Goal: Information Seeking & Learning: Learn about a topic

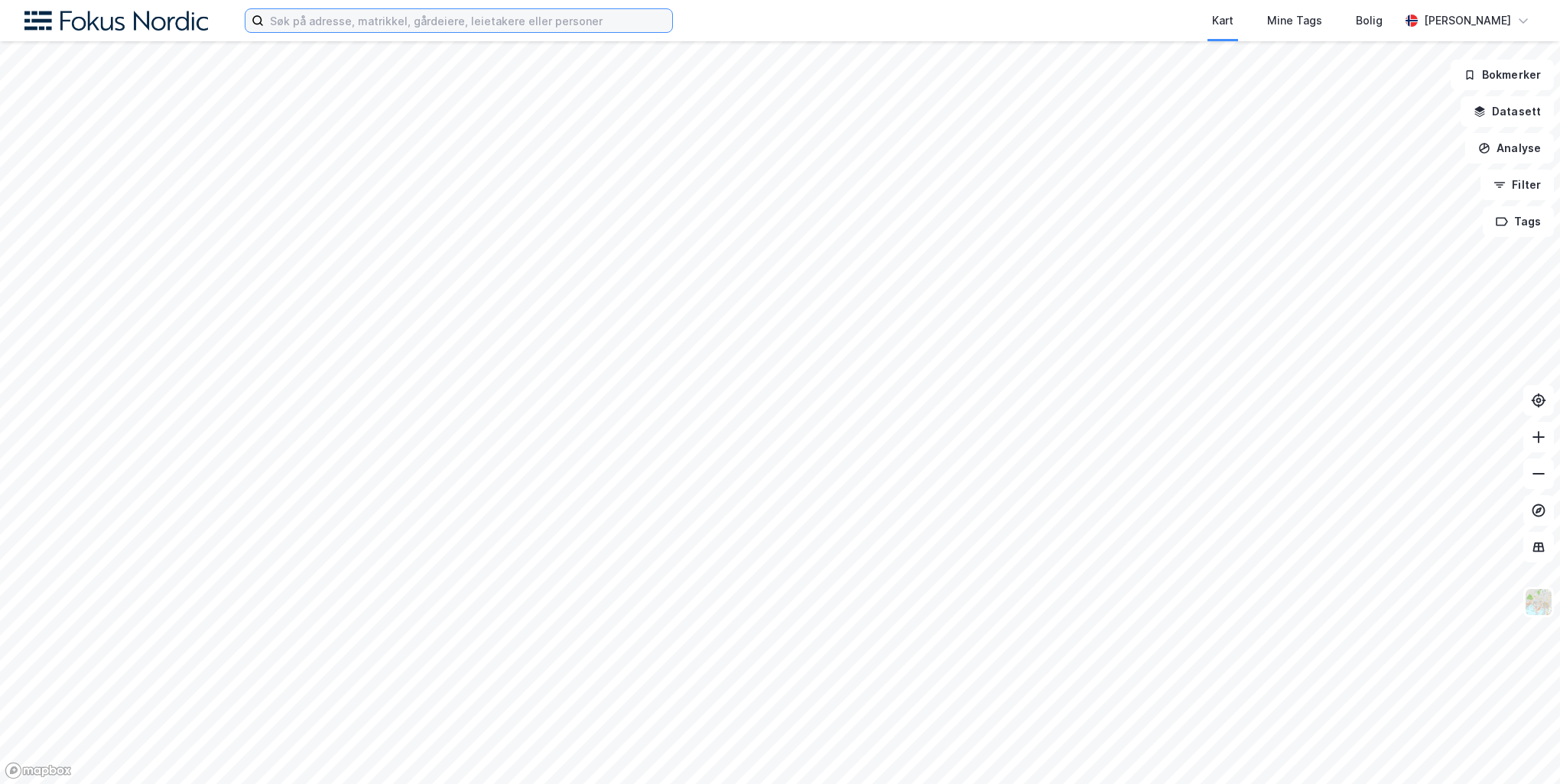
click at [545, 22] on input at bounding box center [468, 20] width 408 height 23
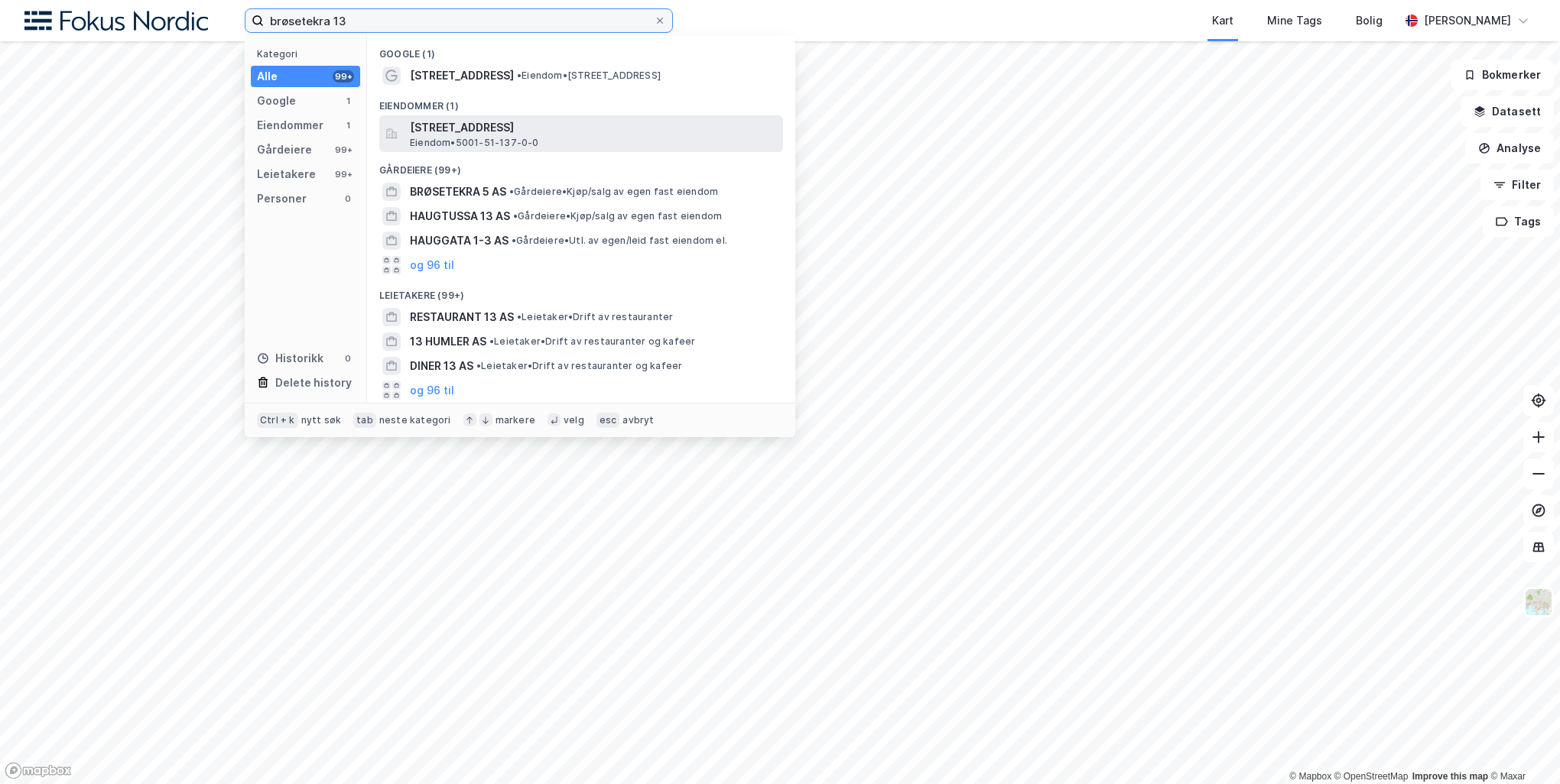
type input "brøsetekra 13"
click at [548, 142] on div "[STREET_ADDRESS] • 5001-51-137-0-0" at bounding box center [595, 134] width 370 height 31
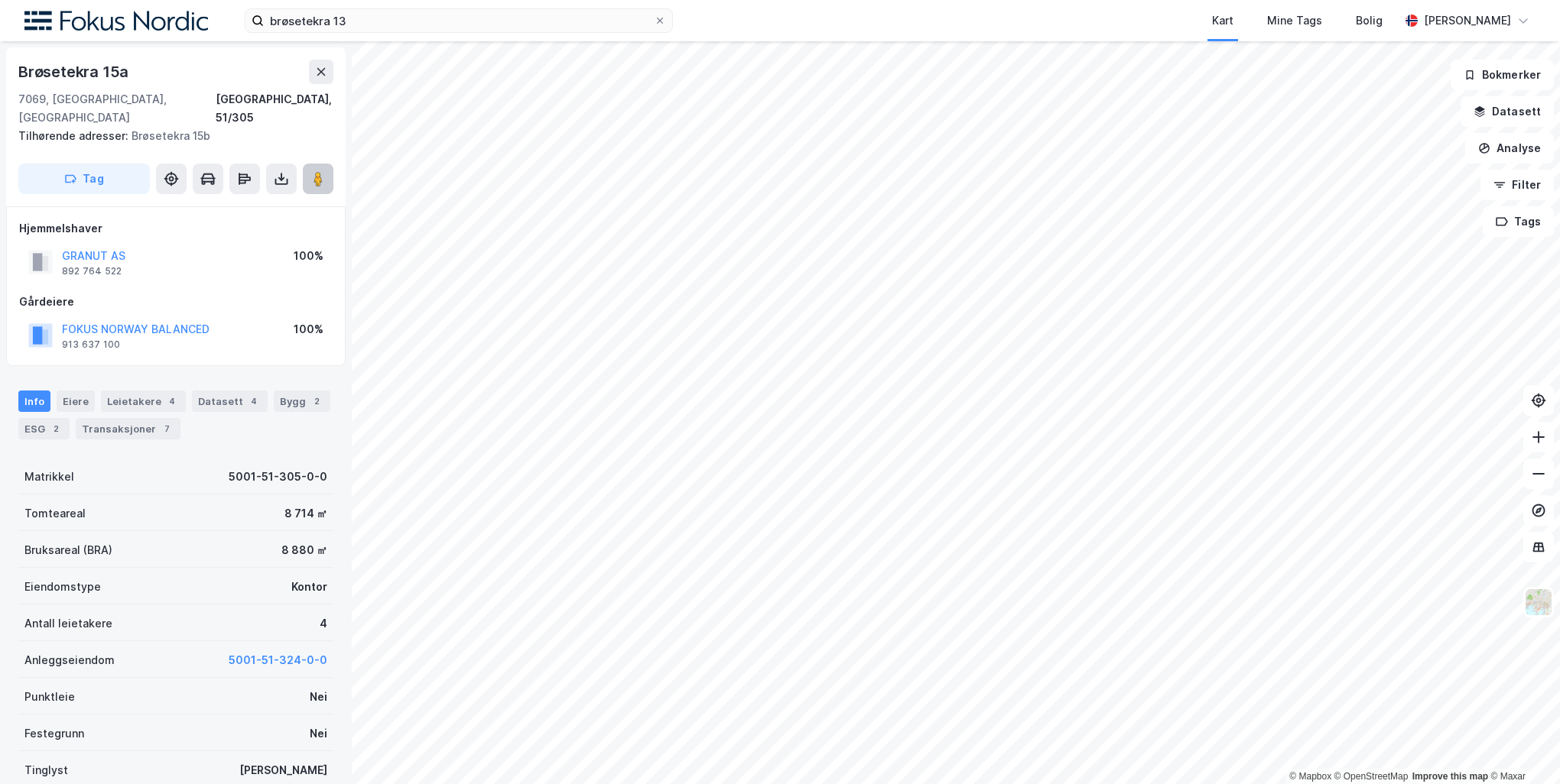
click at [321, 171] on image at bounding box center [317, 178] width 9 height 15
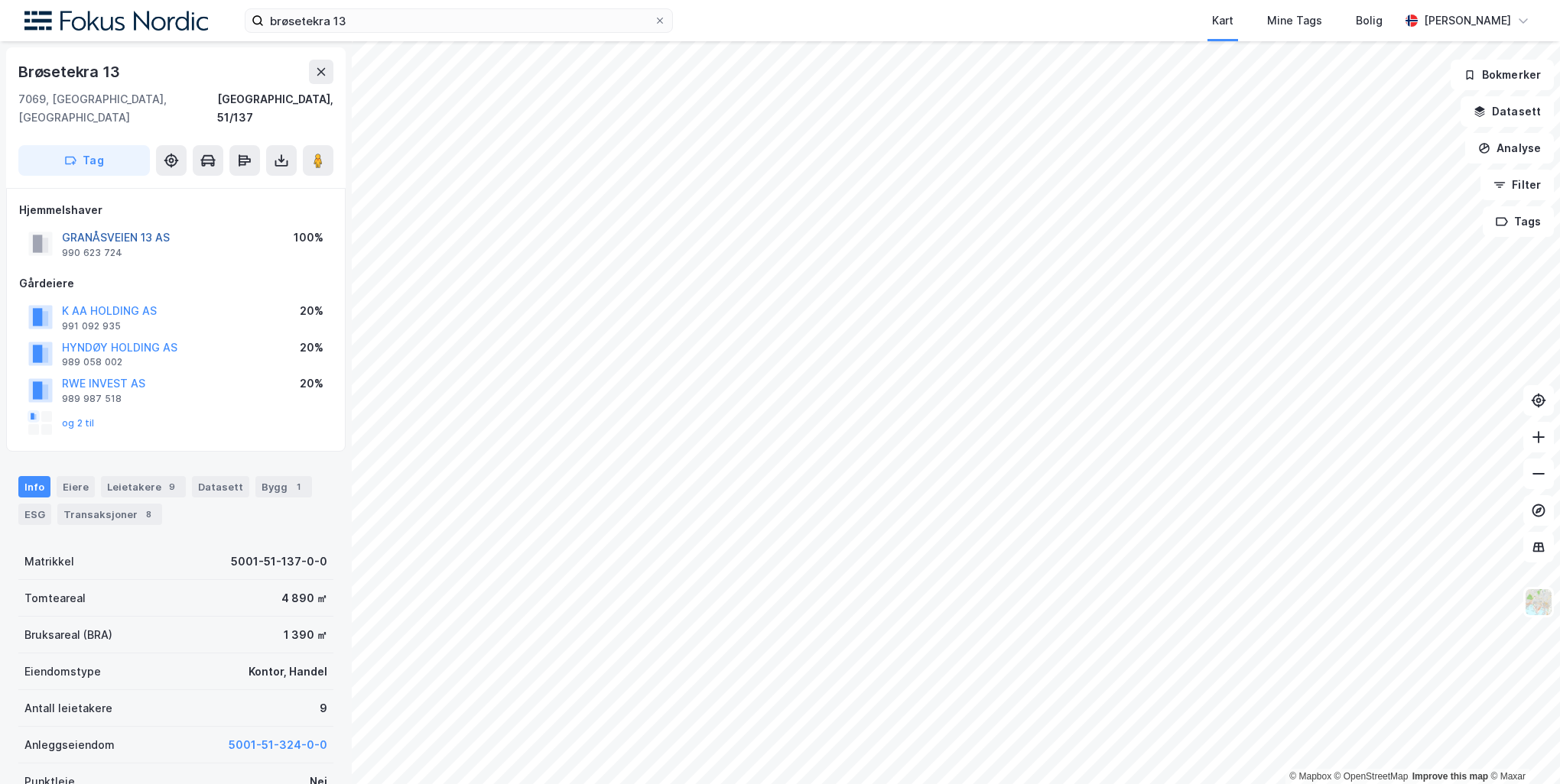
click at [0, 0] on button "GRANÅSVEIEN 13 AS" at bounding box center [0, 0] width 0 height 0
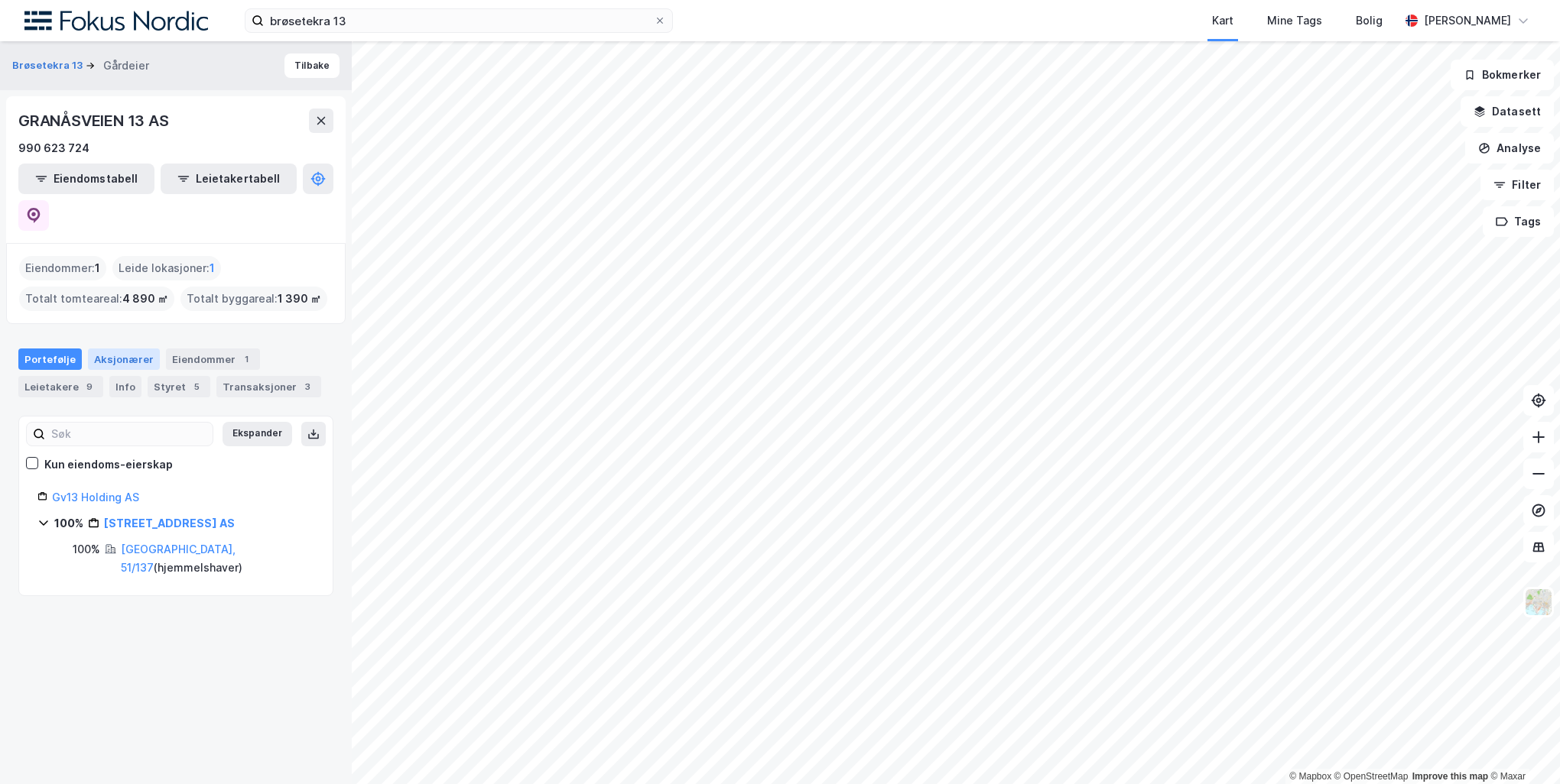
click at [137, 349] on div "Aksjonærer" at bounding box center [124, 359] width 72 height 22
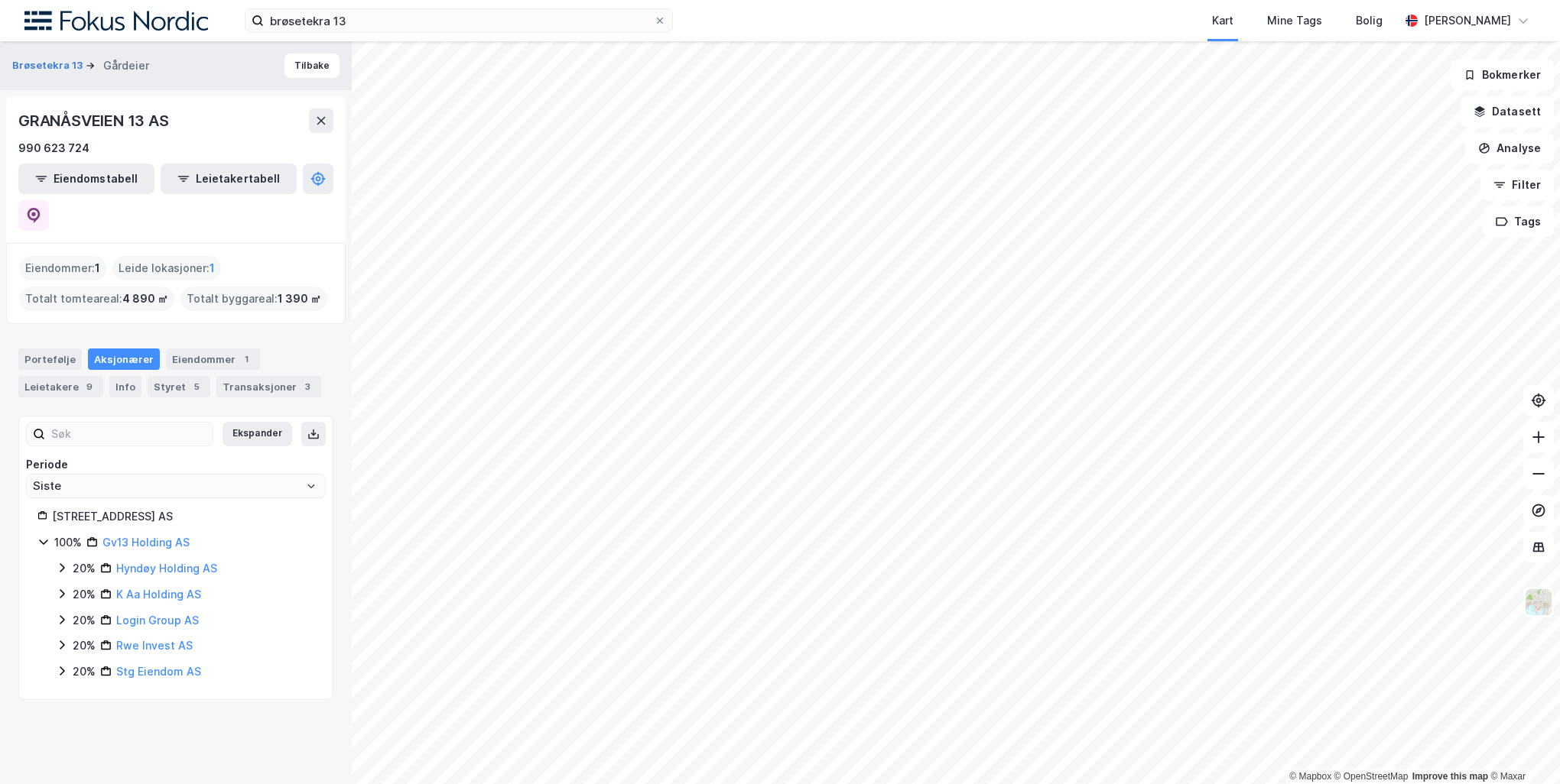
click at [65, 562] on icon at bounding box center [61, 568] width 12 height 12
click at [62, 615] on icon at bounding box center [62, 619] width 5 height 9
click at [62, 665] on icon at bounding box center [61, 670] width 12 height 12
click at [58, 717] on icon at bounding box center [61, 723] width 12 height 12
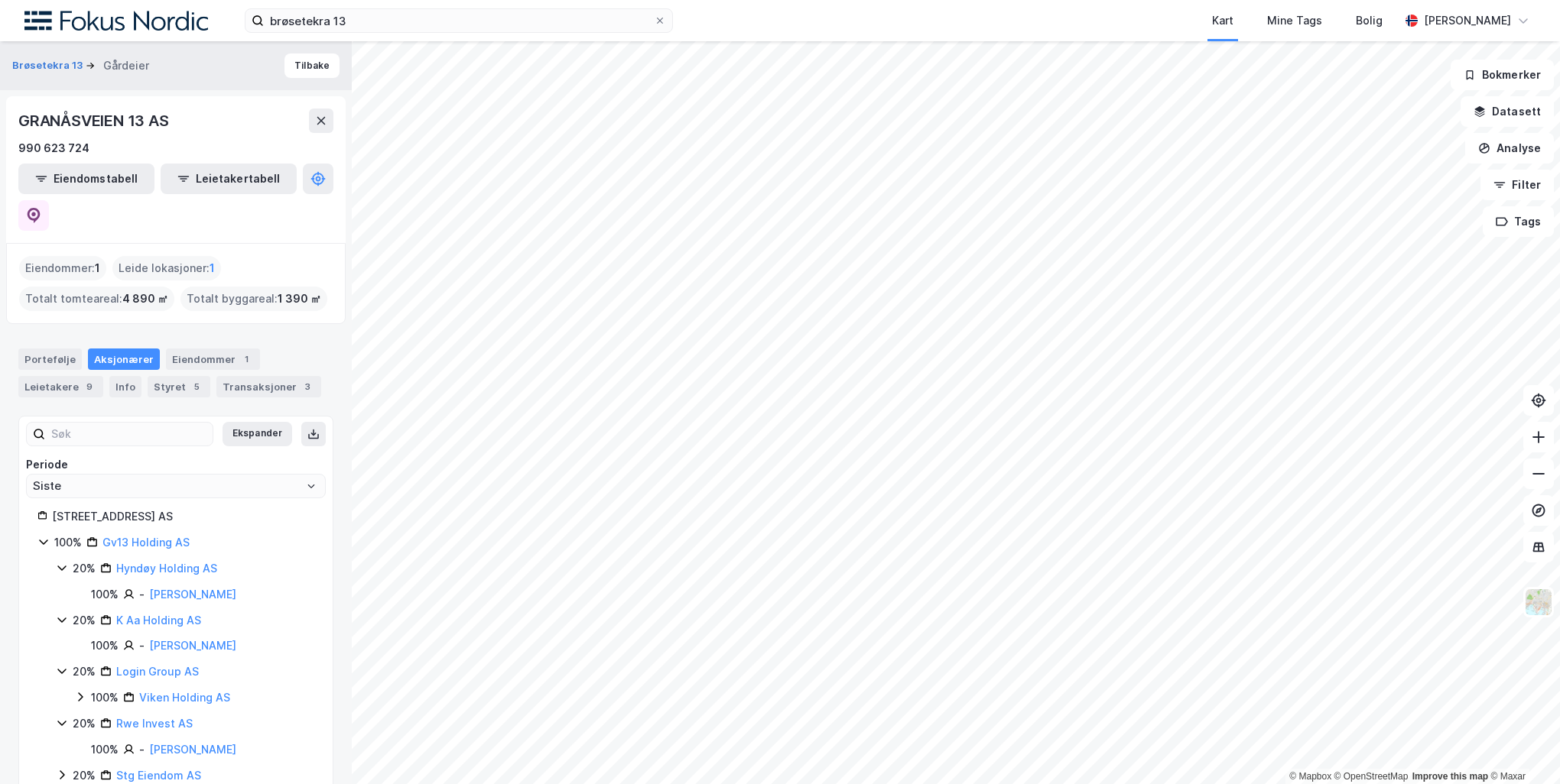
click at [65, 769] on icon at bounding box center [61, 774] width 12 height 12
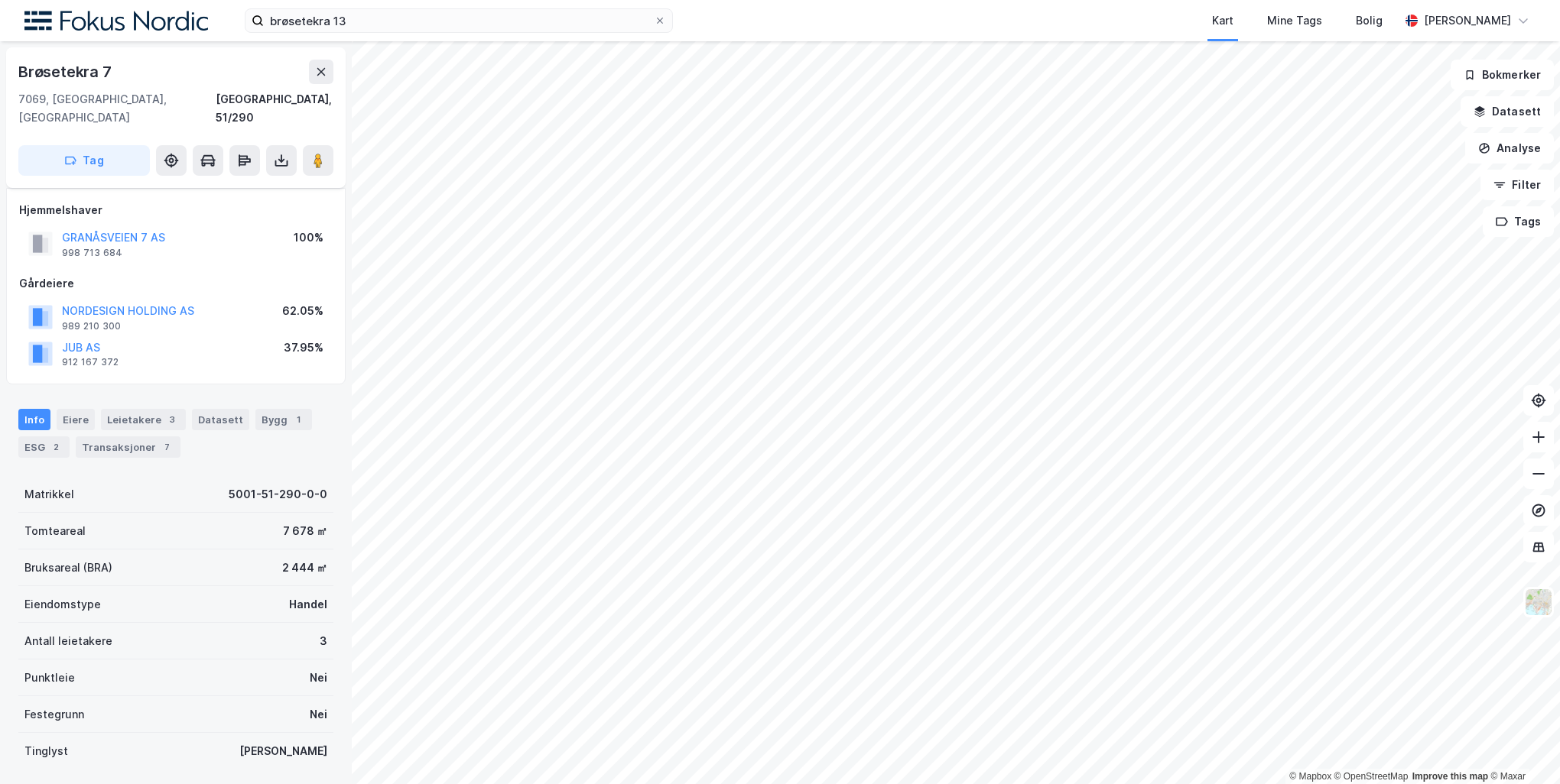
scroll to position [82, 0]
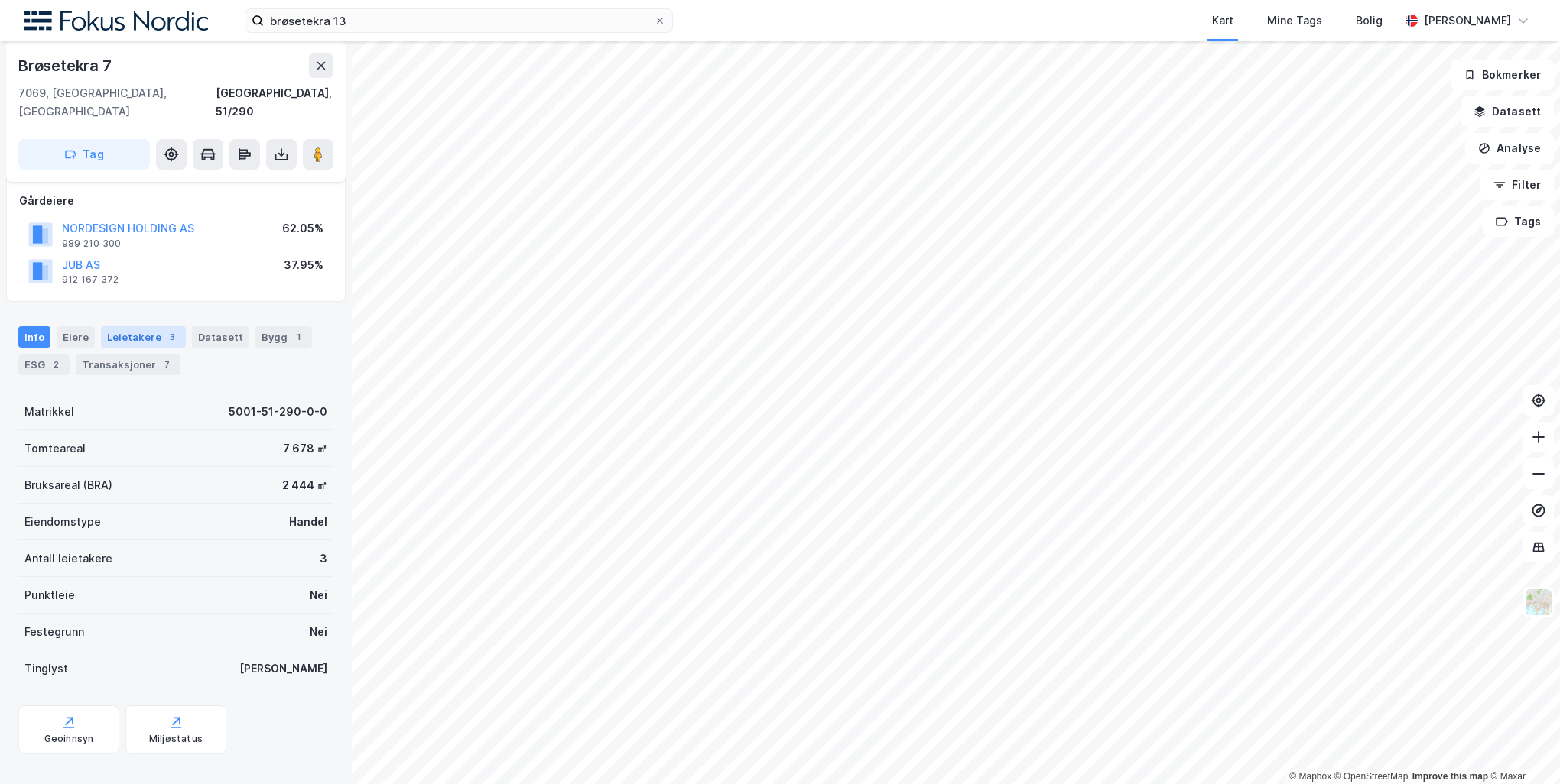
click at [138, 326] on div "Leietakere 3" at bounding box center [143, 337] width 85 height 22
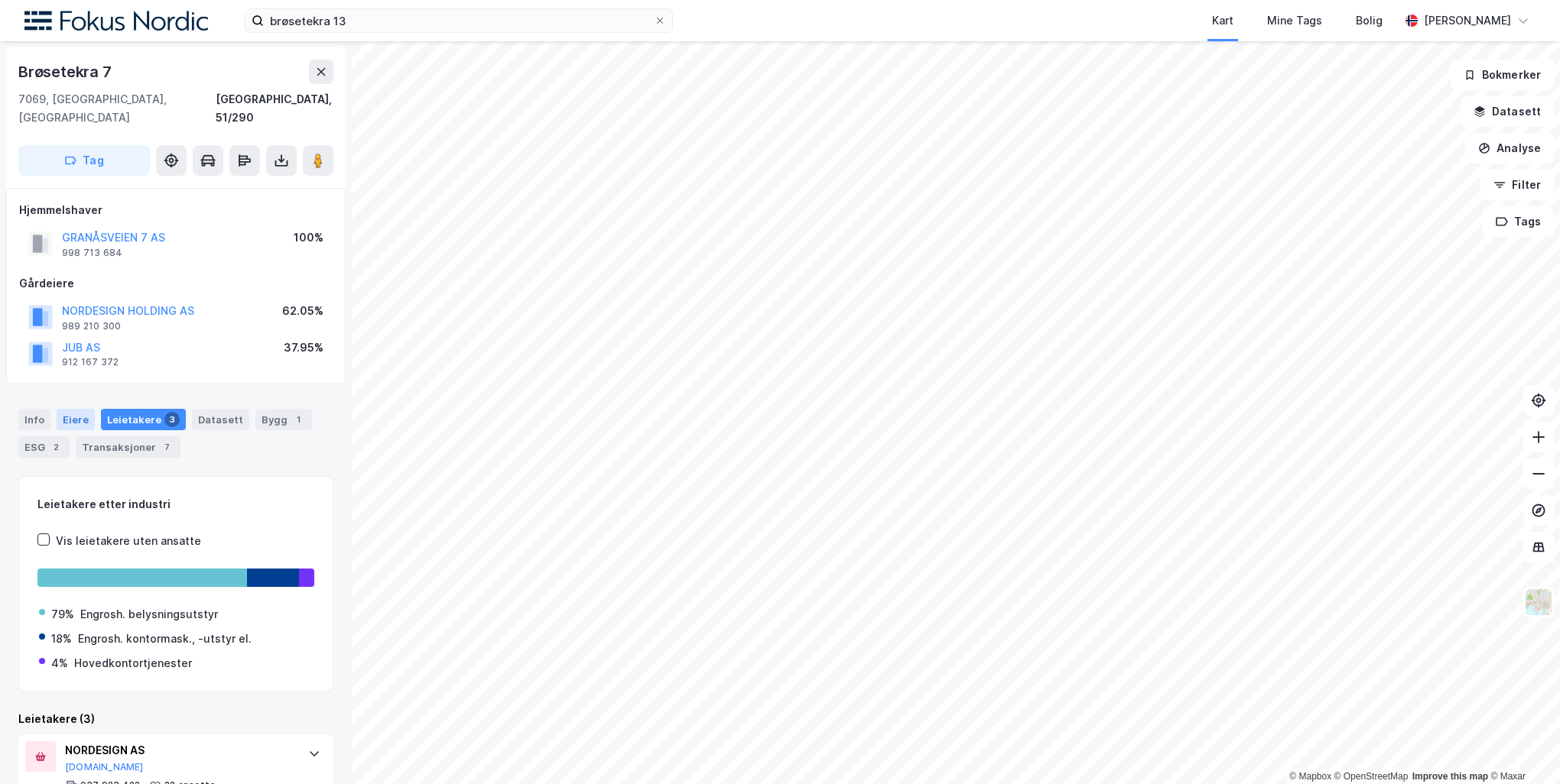
click at [78, 409] on div "Eiere" at bounding box center [75, 419] width 38 height 22
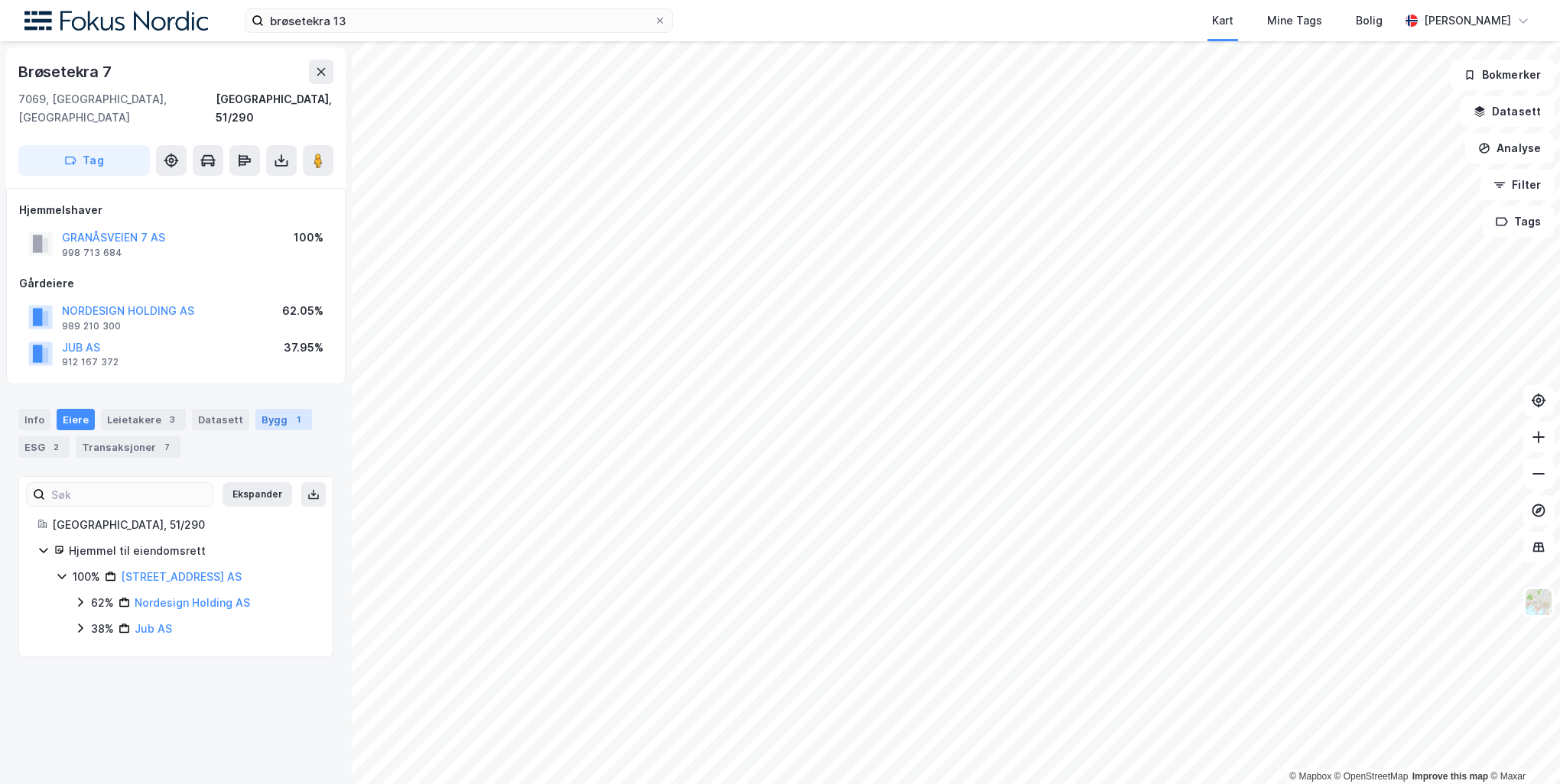
click at [271, 409] on div "Bygg 1" at bounding box center [284, 419] width 57 height 22
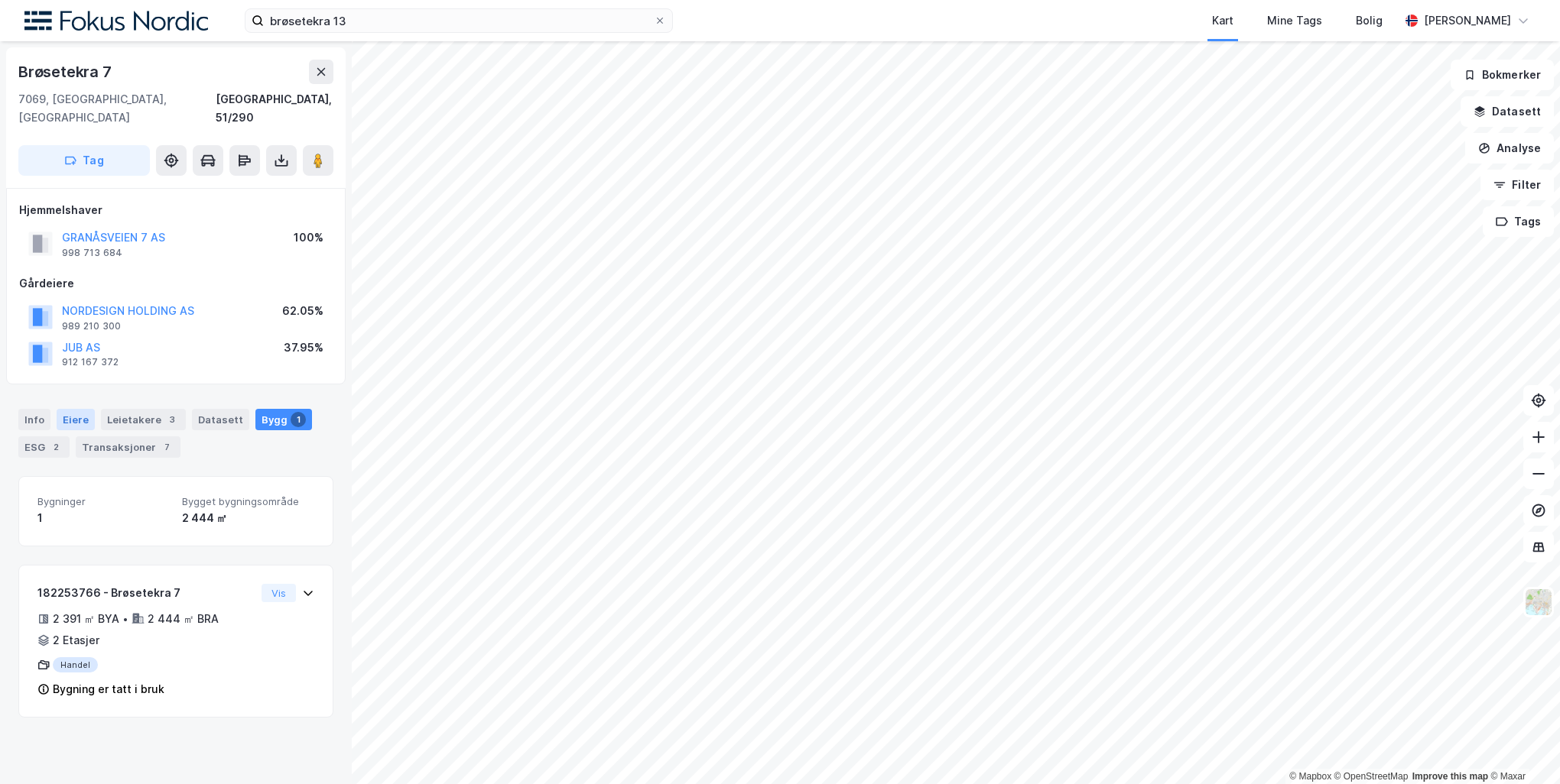
click at [75, 409] on div "Eiere" at bounding box center [75, 419] width 38 height 22
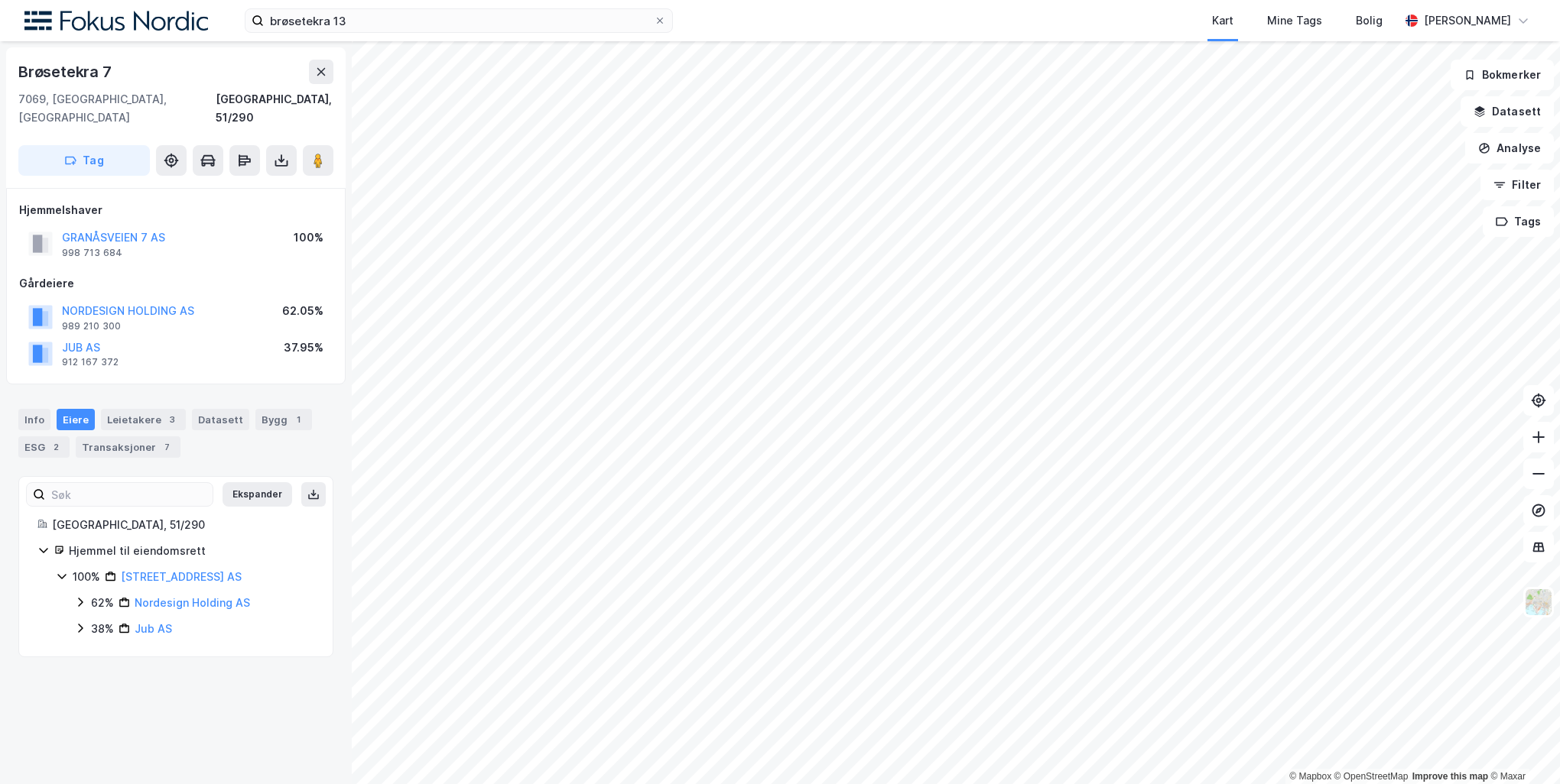
click at [94, 620] on div "38%" at bounding box center [103, 629] width 23 height 19
click at [86, 593] on div "62% Nordesign Holding AS" at bounding box center [194, 602] width 240 height 19
click at [77, 596] on icon at bounding box center [80, 602] width 12 height 12
click at [102, 622] on icon at bounding box center [99, 627] width 12 height 12
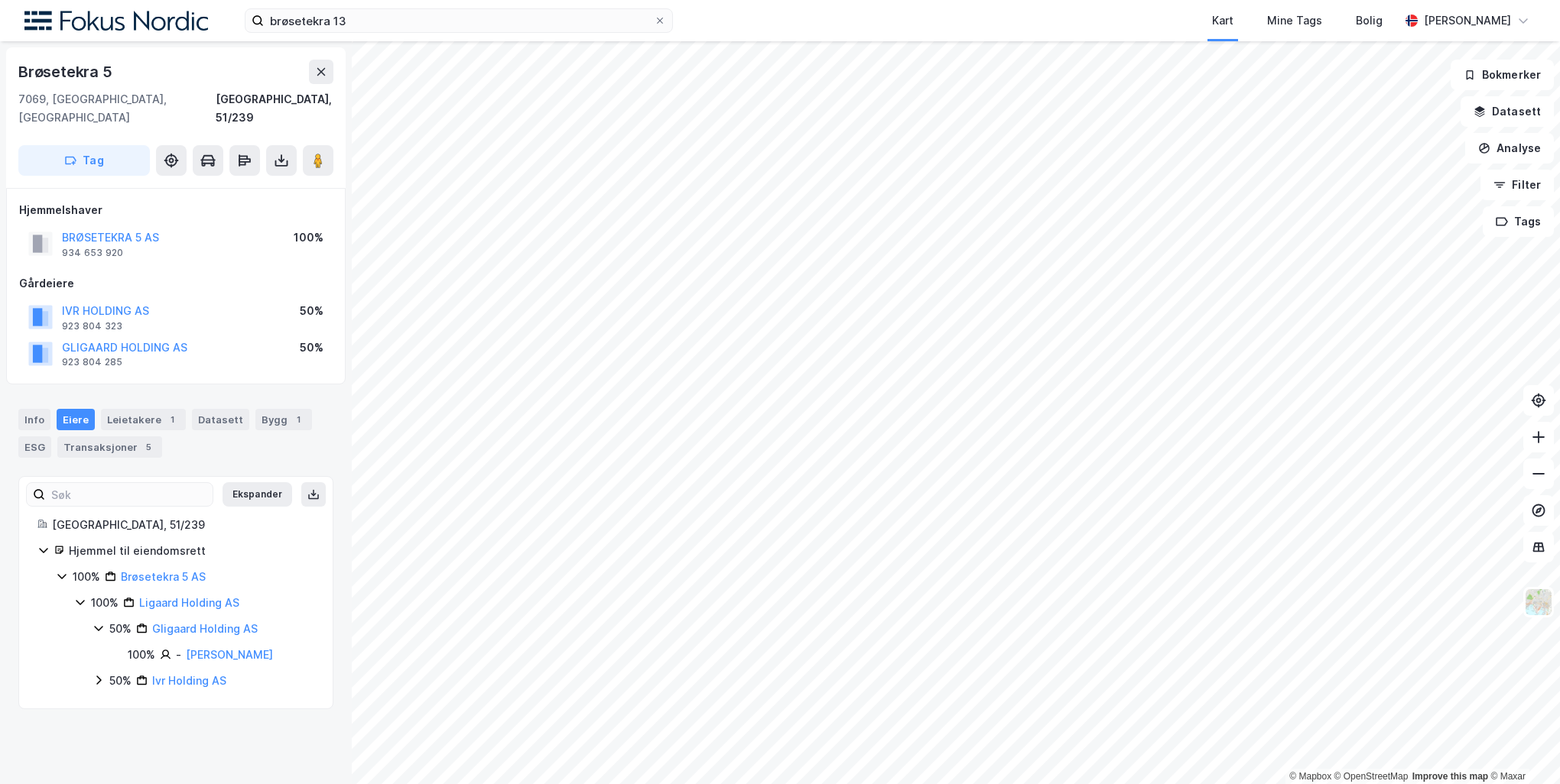
drag, startPoint x: 104, startPoint y: 648, endPoint x: 98, endPoint y: 658, distance: 11.7
click at [98, 676] on icon at bounding box center [99, 680] width 5 height 9
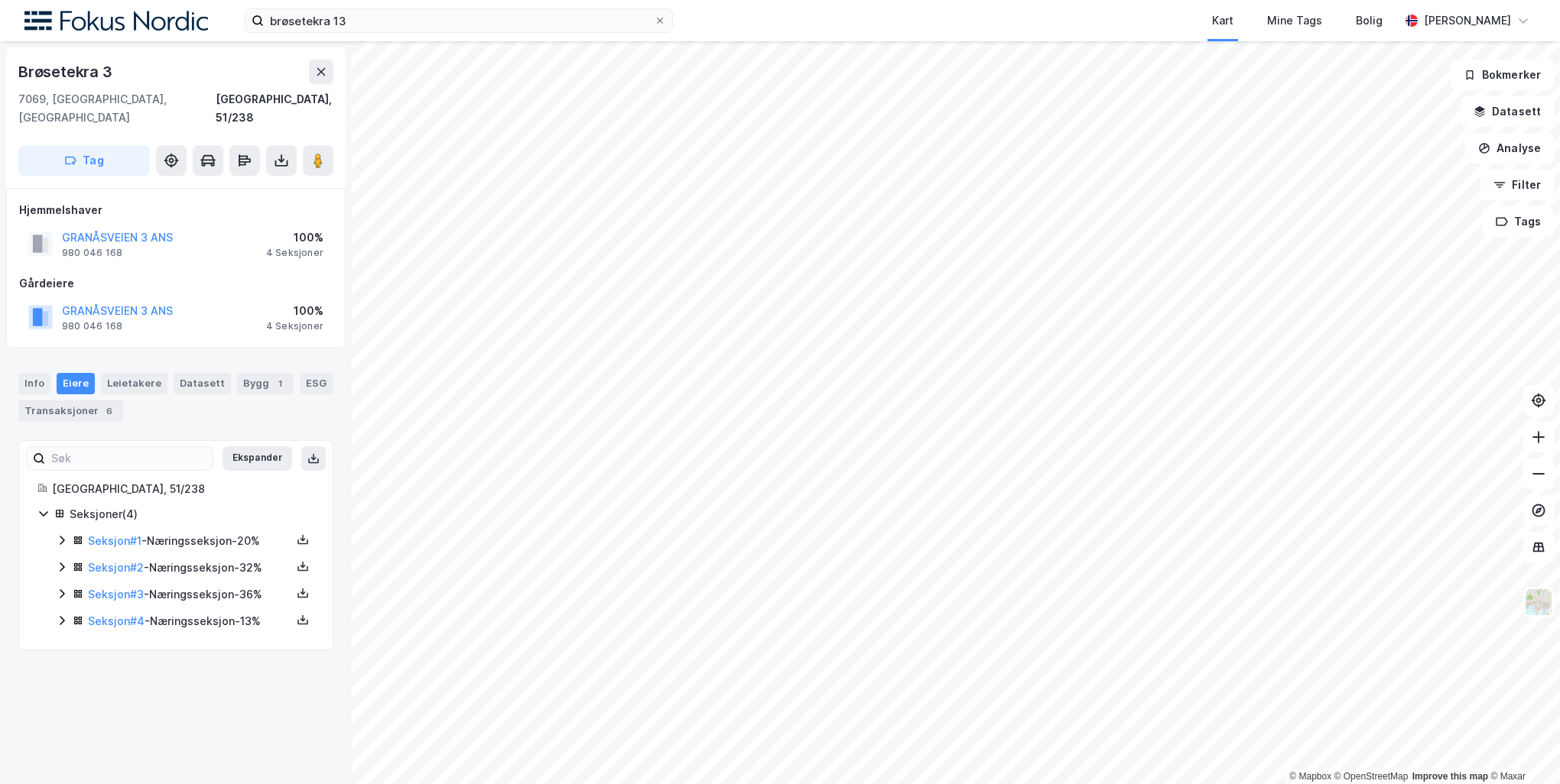
click at [65, 614] on icon at bounding box center [61, 620] width 12 height 12
click at [58, 588] on icon at bounding box center [61, 593] width 12 height 12
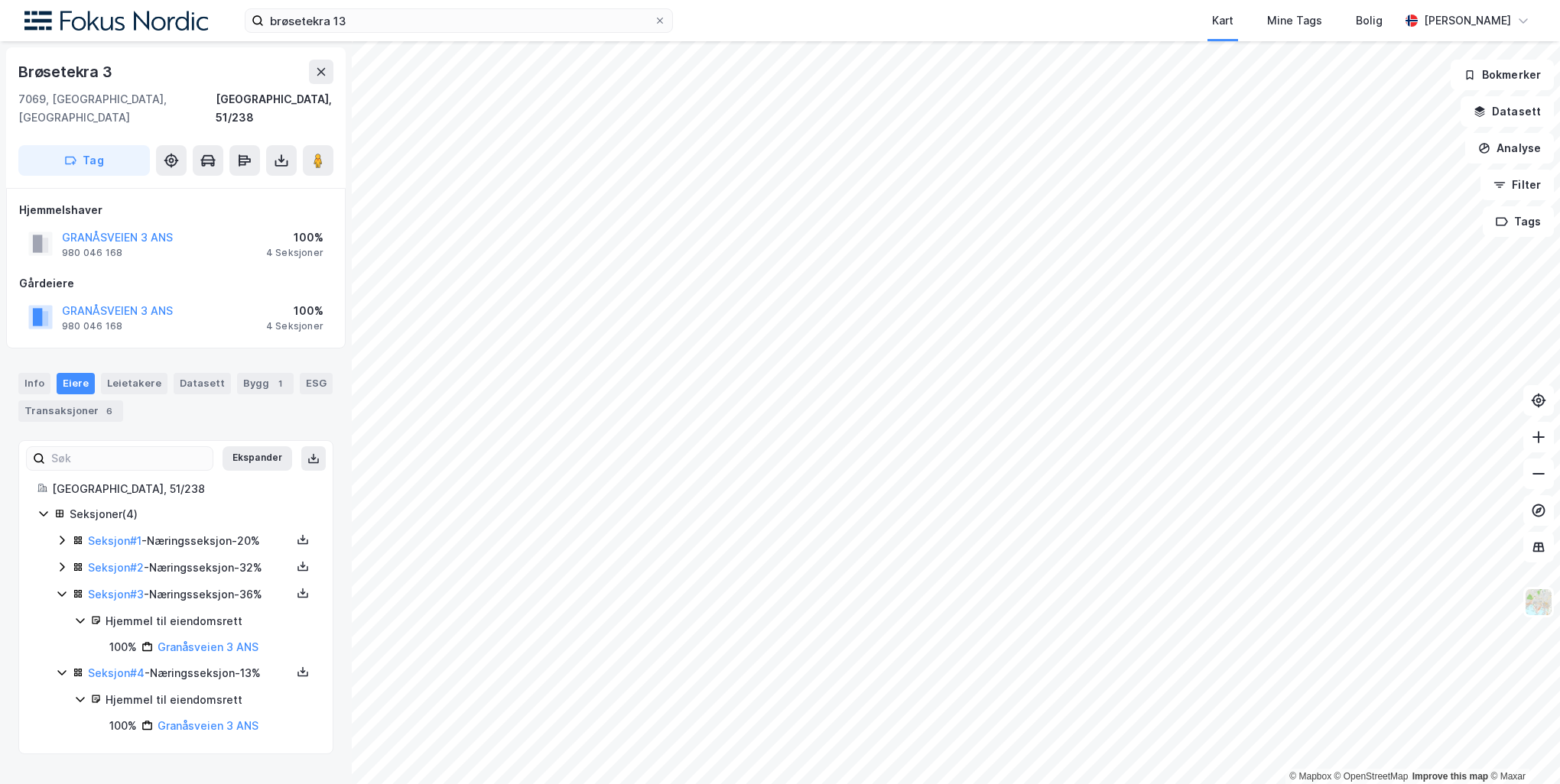
click at [65, 561] on icon at bounding box center [61, 567] width 12 height 12
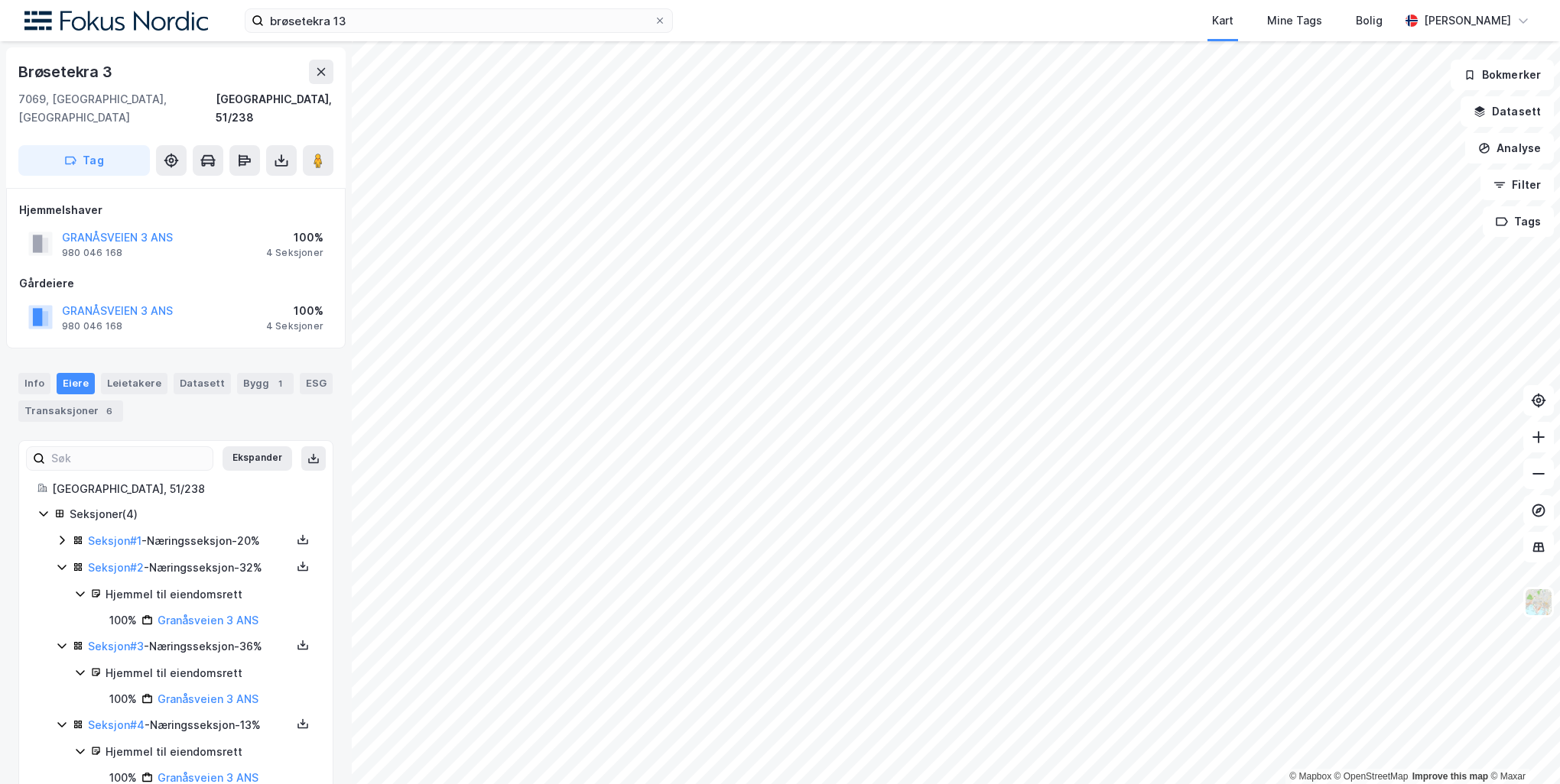
click at [71, 532] on div "Seksjon # 1 - Næringsseksjon - 20%" at bounding box center [185, 542] width 259 height 19
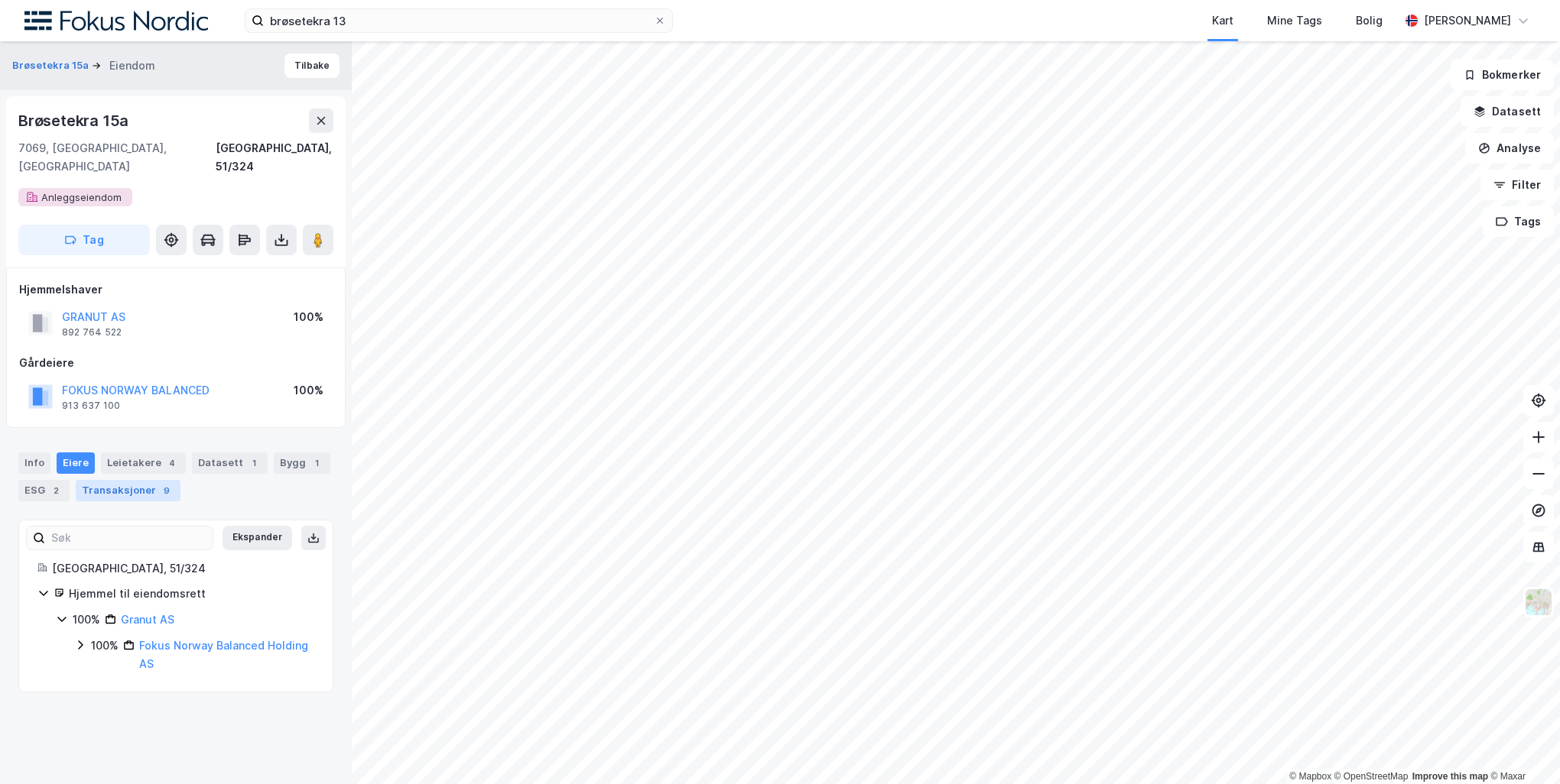
click at [114, 480] on div "Transaksjoner 9" at bounding box center [128, 490] width 105 height 22
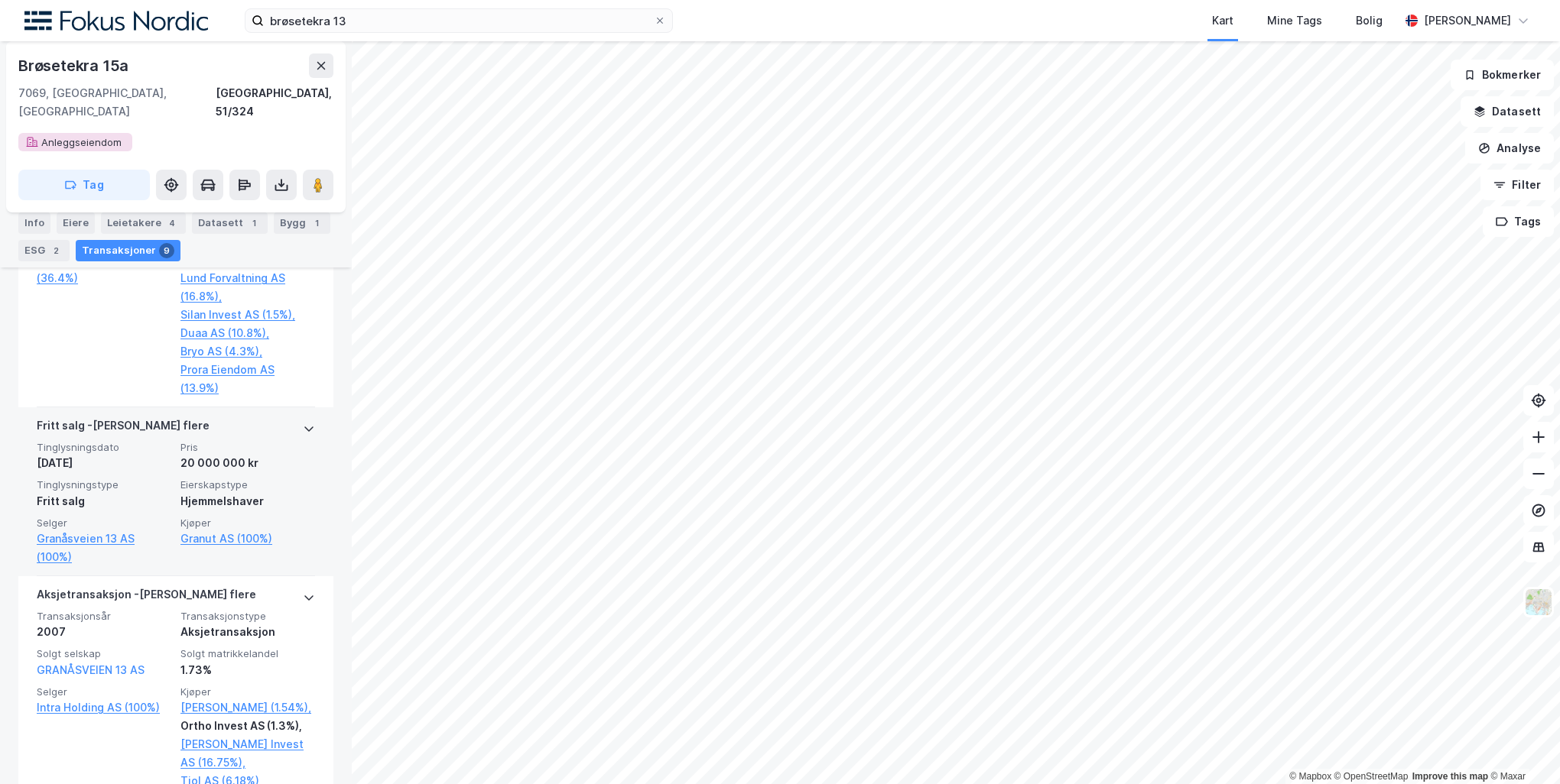
scroll to position [1910, 0]
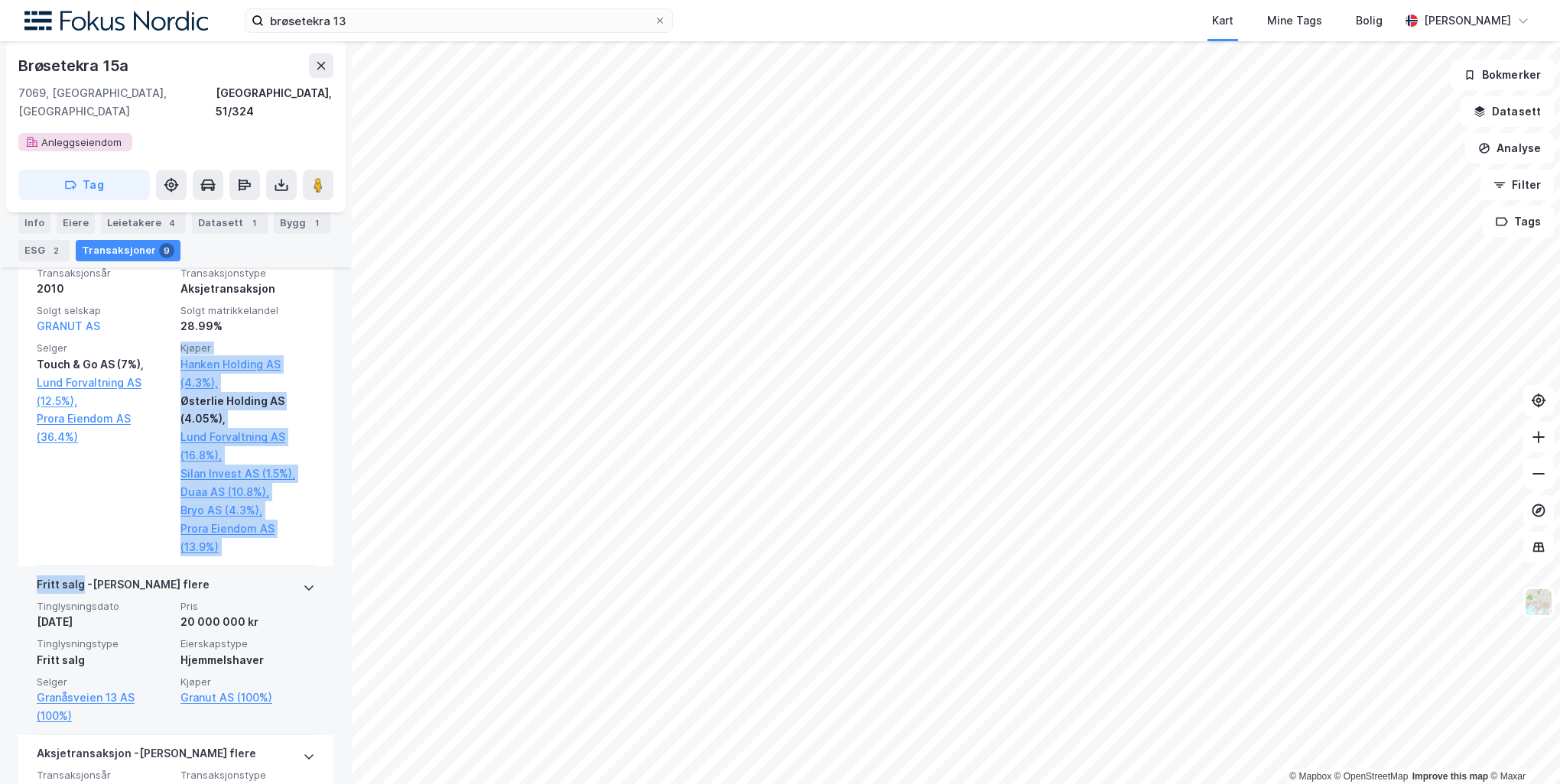
drag, startPoint x: 159, startPoint y: 413, endPoint x: 79, endPoint y: 512, distance: 127.3
click at [79, 512] on div "Aksjetransaksjon - Gjelder flere Transaksjonsår 2011 Transaksjonstype Aksjetran…" at bounding box center [176, 48] width 315 height 2342
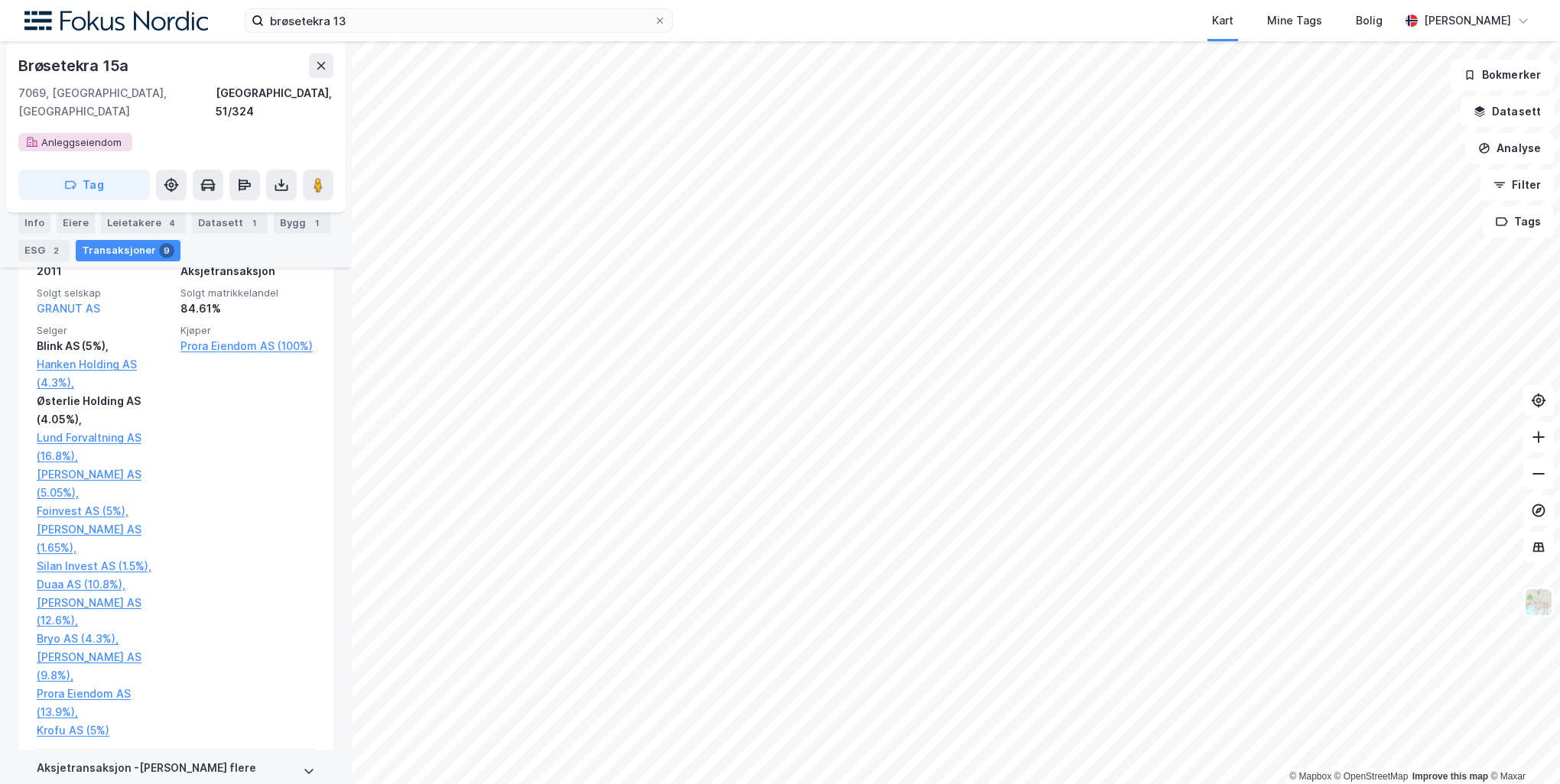
scroll to position [1376, 0]
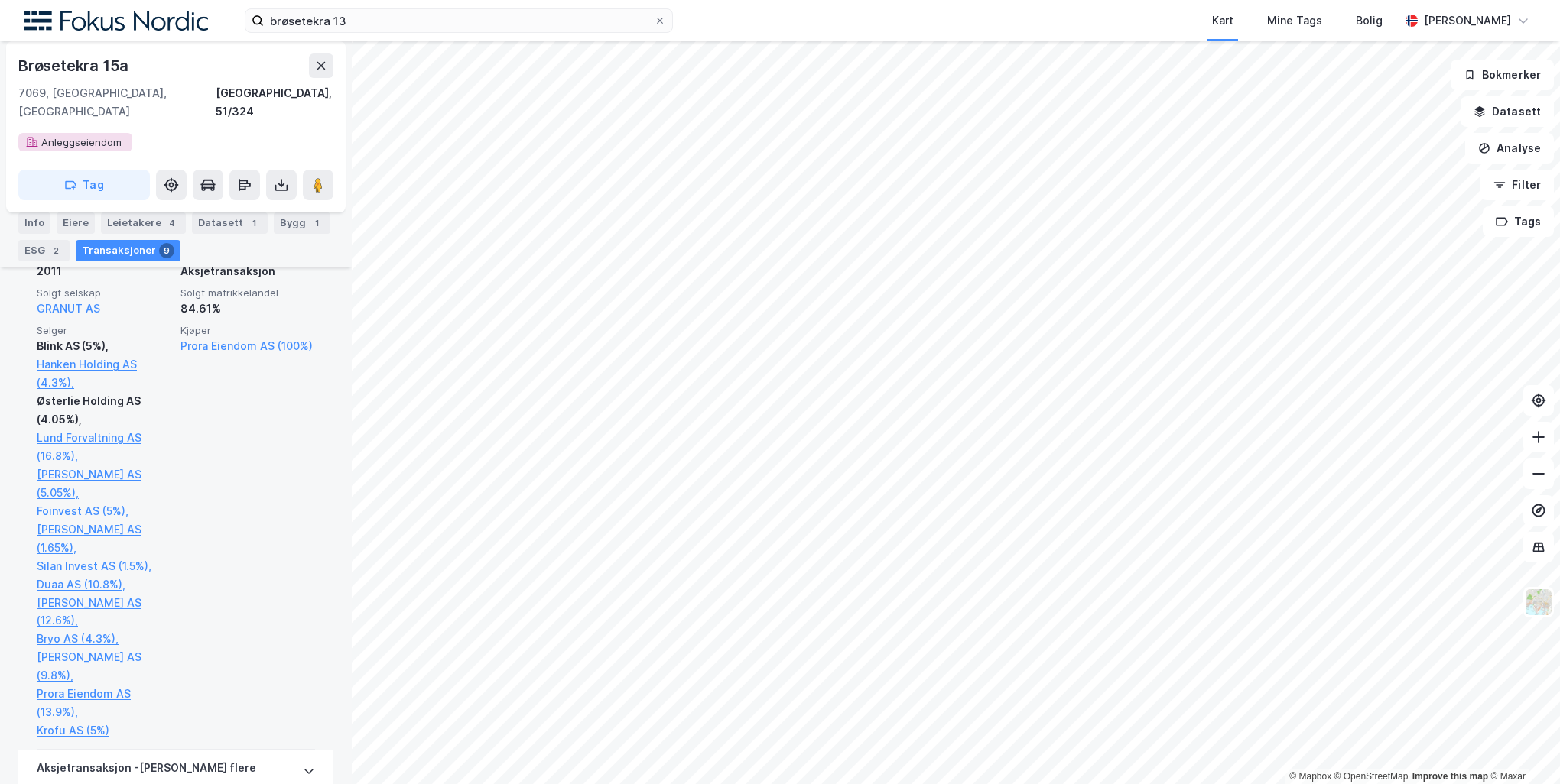
click at [267, 488] on div "Kjøper [PERSON_NAME] AS (100%)" at bounding box center [247, 531] width 135 height 416
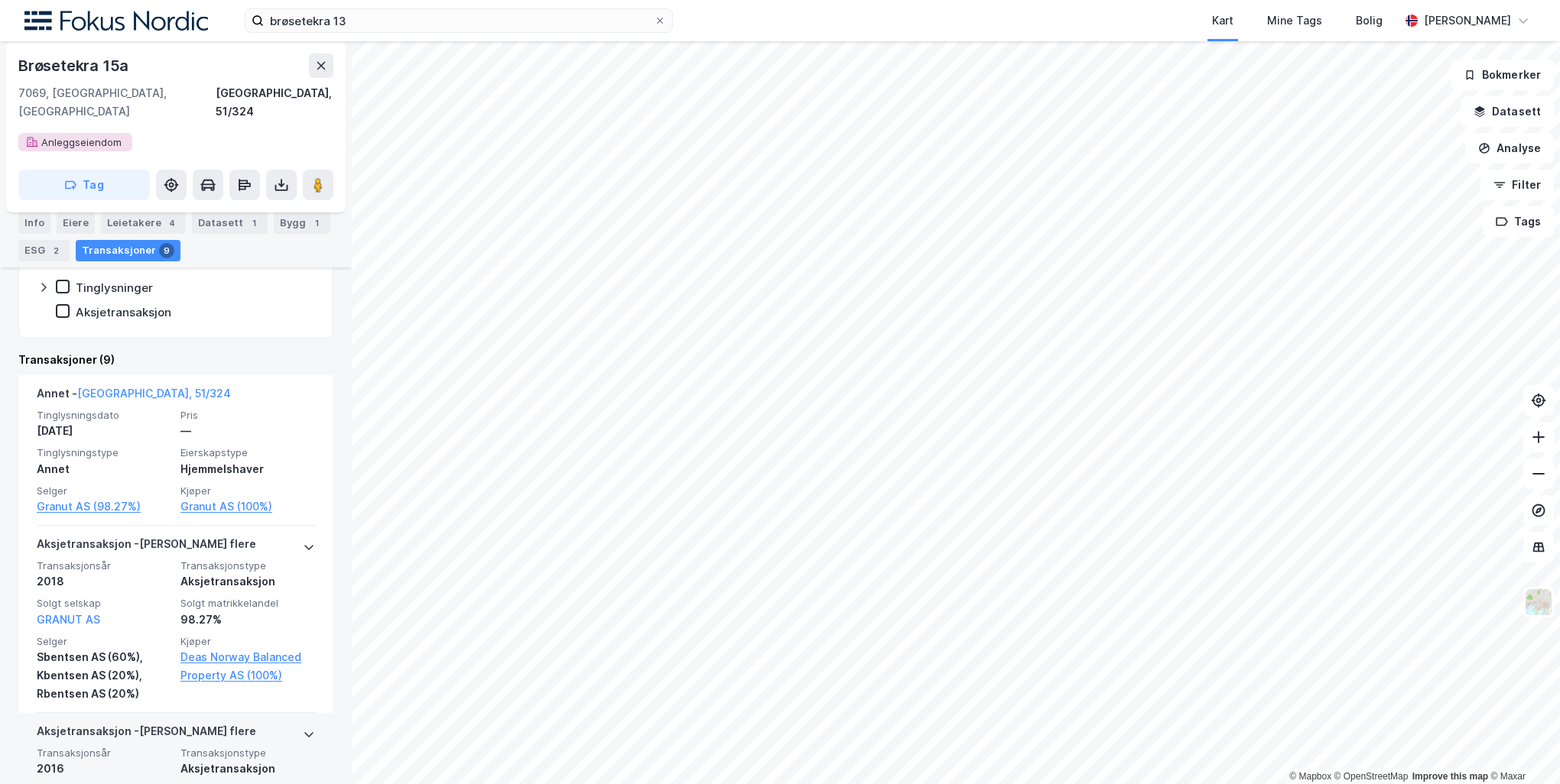
scroll to position [306, 0]
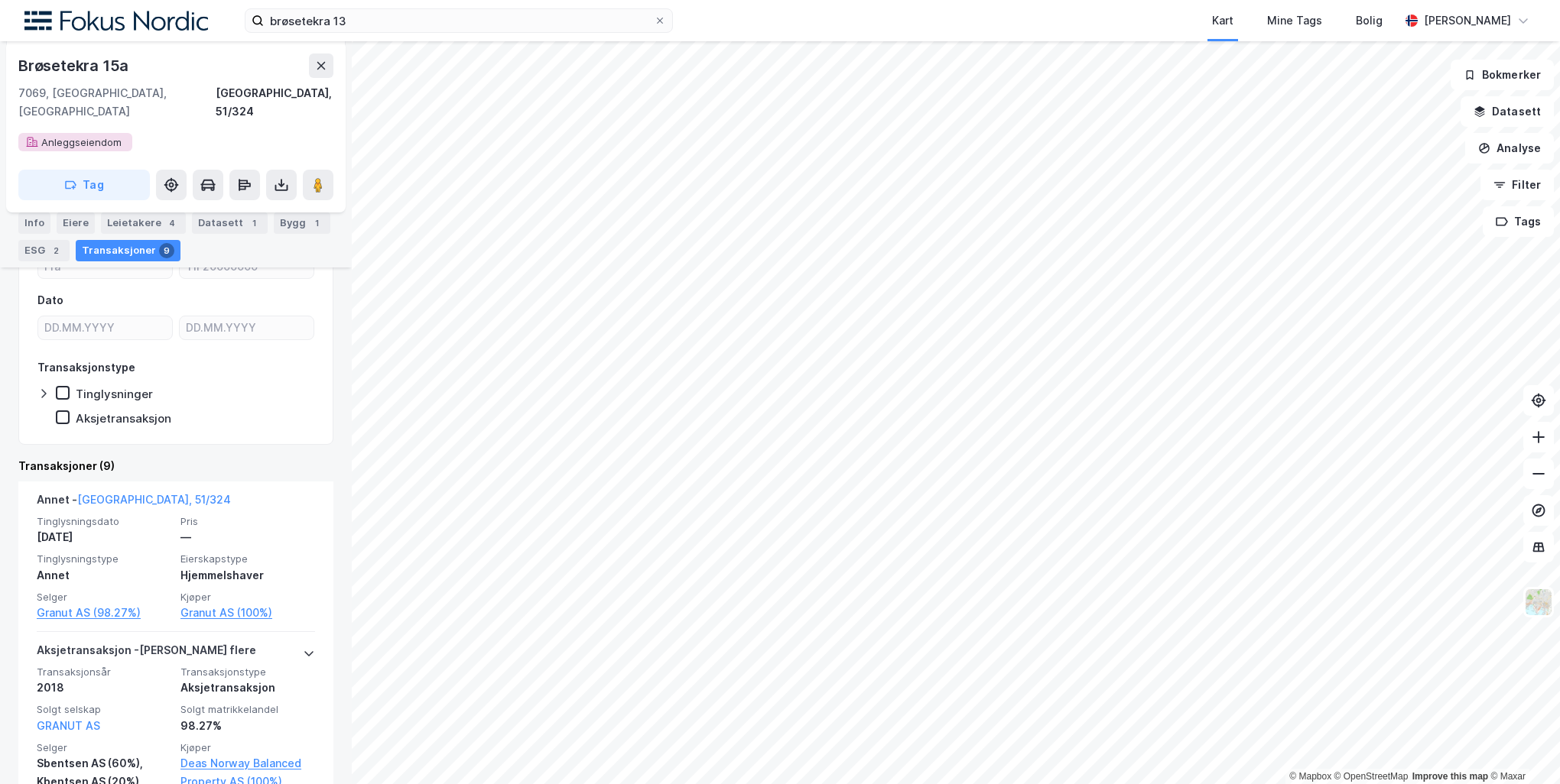
click at [260, 363] on div "© Mapbox © OpenStreetMap Improve this map © Maxar Brøsetekra 15a Eiendom [STREE…" at bounding box center [780, 413] width 1560 height 743
